Goal: Task Accomplishment & Management: Manage account settings

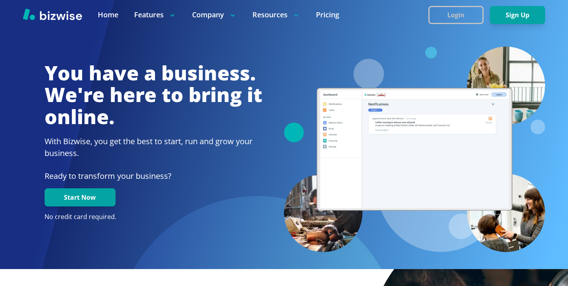
click at [460, 21] on button "Login" at bounding box center [455, 15] width 55 height 18
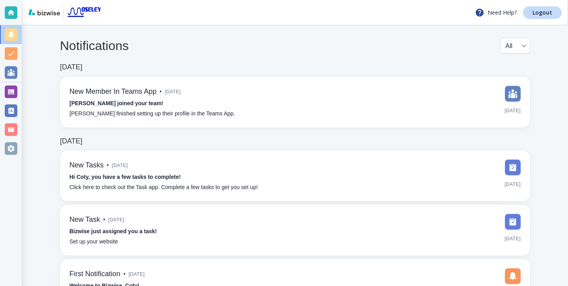
click at [24, 99] on div "Notifications All all ​ Jun 12, 2025 New Member In Teams App • 2 months ago Amy…" at bounding box center [295, 174] width 546 height 298
click at [19, 99] on div at bounding box center [11, 91] width 22 height 19
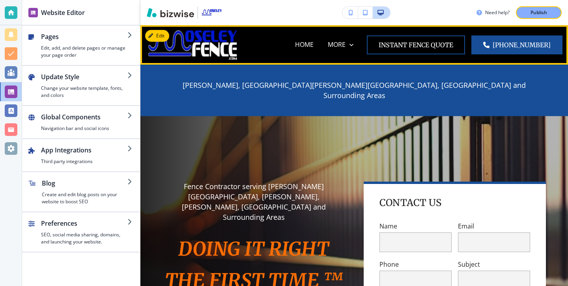
click at [230, 48] on img at bounding box center [193, 44] width 94 height 33
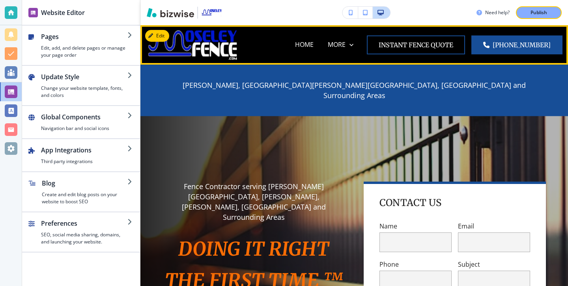
scroll to position [39, 0]
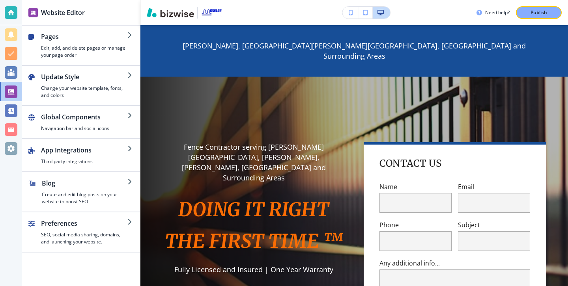
click at [23, 9] on div "Website Editor" at bounding box center [81, 12] width 118 height 25
click at [19, 9] on div at bounding box center [11, 12] width 22 height 25
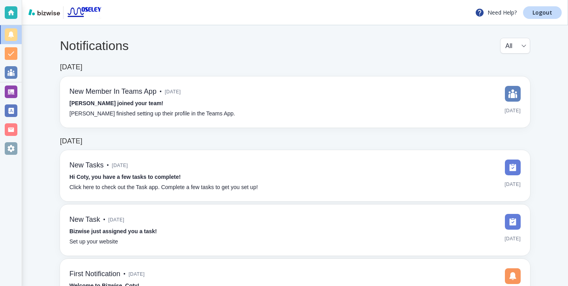
click at [551, 21] on div "Need Help? Logout" at bounding box center [295, 12] width 546 height 25
click at [546, 19] on link "Logout" at bounding box center [542, 12] width 39 height 13
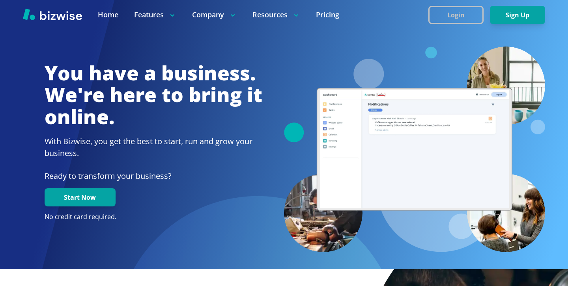
click at [448, 18] on button "Login" at bounding box center [455, 15] width 55 height 18
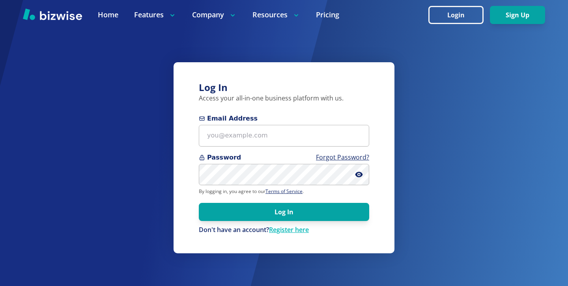
click at [241, 105] on div "Log In Access your all-in-one business platform with us. Email Address Password…" at bounding box center [284, 157] width 221 height 191
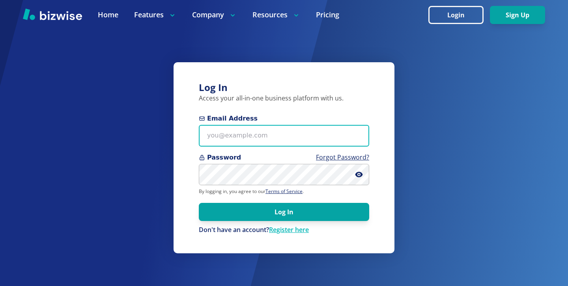
click at [241, 127] on input "Email Address" at bounding box center [284, 136] width 170 height 22
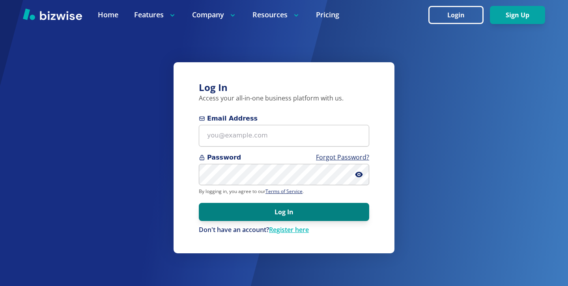
click at [288, 219] on button "Log In" at bounding box center [284, 212] width 170 height 18
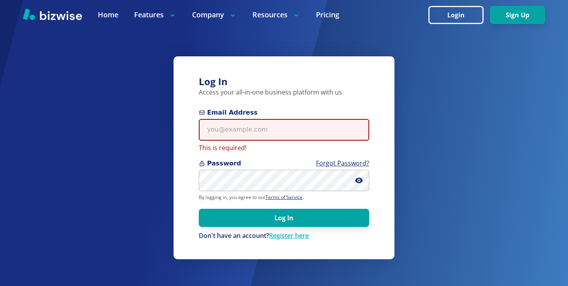
click at [280, 134] on input "Email Address" at bounding box center [284, 130] width 170 height 22
paste input "flapart23@gmail.com"
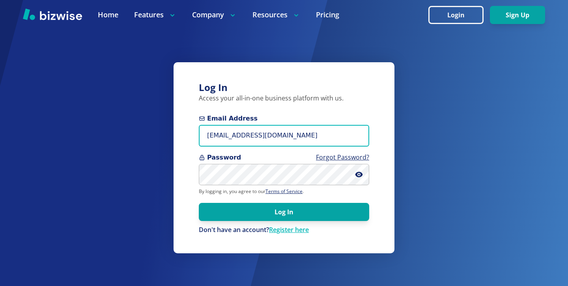
type input "flapart23@gmail.com"
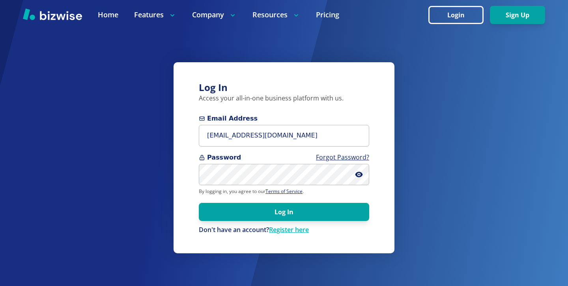
click at [363, 230] on p "Don't have an account? Register here" at bounding box center [284, 230] width 170 height 9
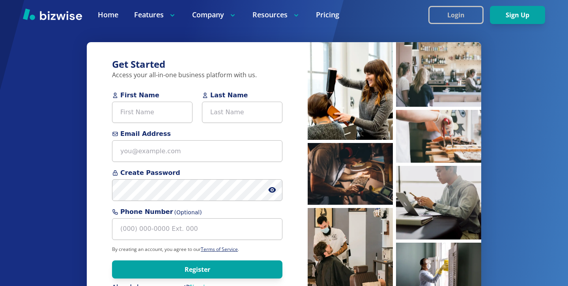
click at [478, 17] on button "Login" at bounding box center [455, 15] width 55 height 18
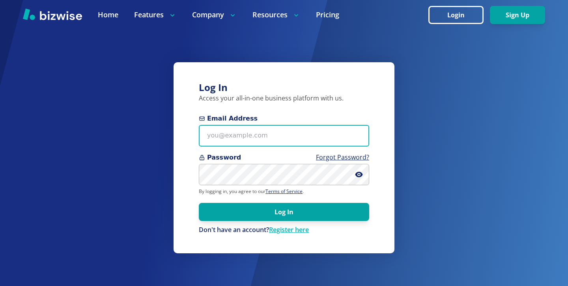
click at [329, 129] on input "Email Address" at bounding box center [284, 136] width 170 height 22
paste input "flapart23@gmail.com"
type input "flapart23@gmail.com"
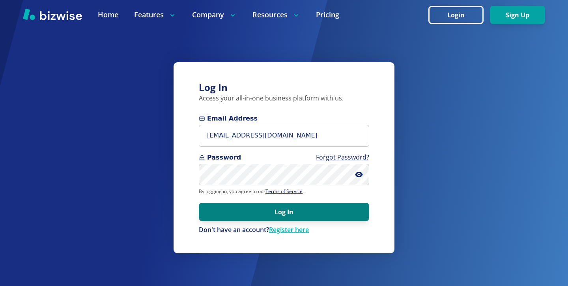
click at [241, 215] on button "Log In" at bounding box center [284, 212] width 170 height 18
